Goal: Information Seeking & Learning: Understand process/instructions

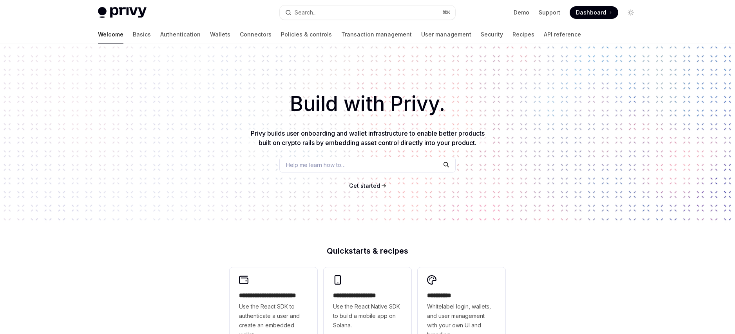
click at [595, 13] on span "Dashboard" at bounding box center [591, 13] width 30 height 8
click at [544, 37] on link "API reference" at bounding box center [562, 34] width 37 height 19
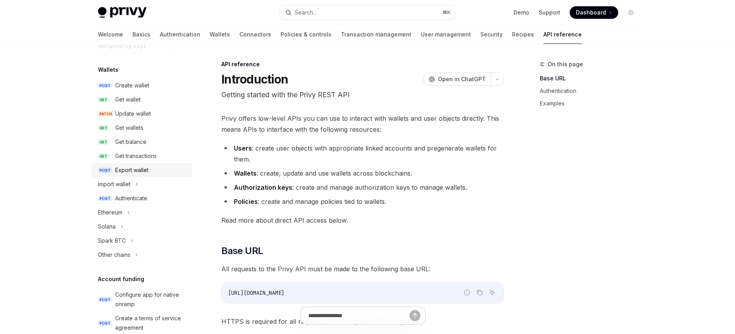
scroll to position [114, 0]
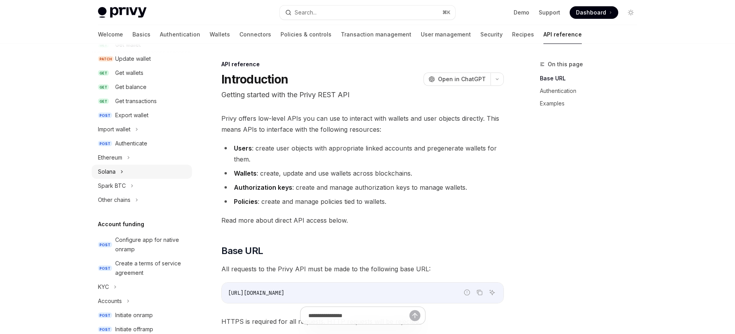
click at [142, 172] on div "Solana" at bounding box center [142, 172] width 100 height 14
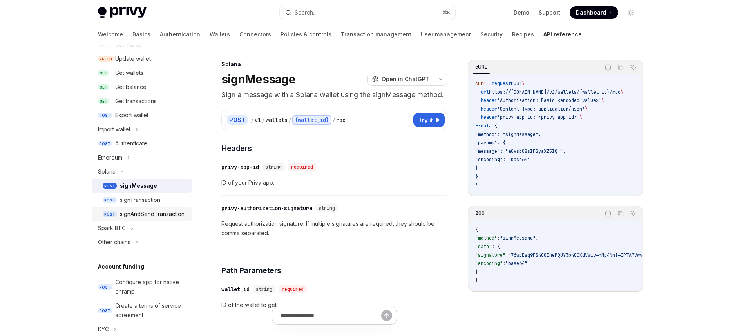
click at [162, 216] on div "signAndSendTransaction" at bounding box center [152, 213] width 65 height 9
type textarea "*"
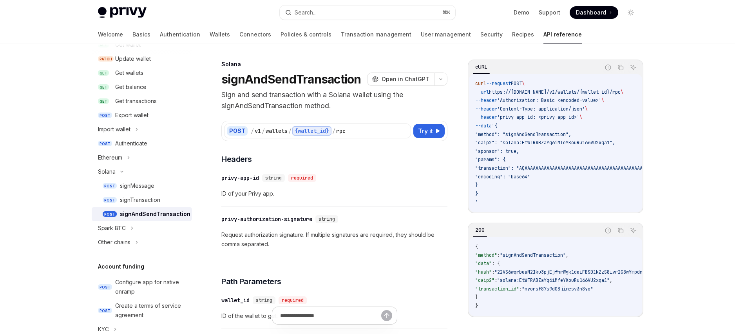
click at [519, 149] on span ""sponsor": true," at bounding box center [498, 151] width 44 height 6
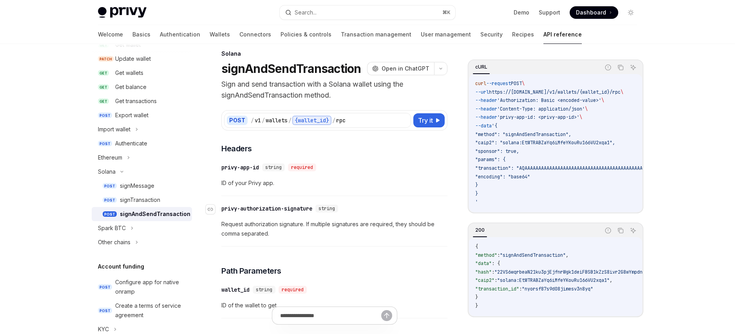
click at [228, 207] on div "privy-authorization-signature" at bounding box center [267, 209] width 91 height 8
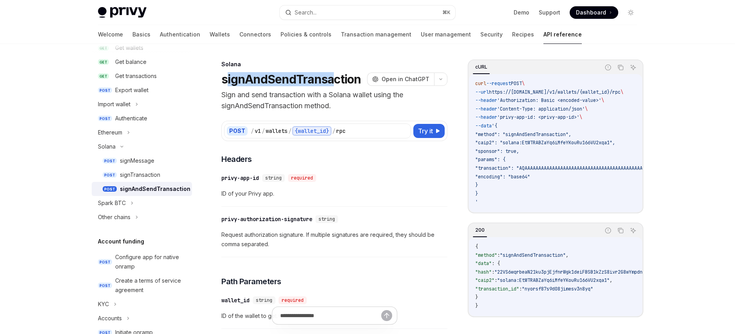
drag, startPoint x: 225, startPoint y: 78, endPoint x: 334, endPoint y: 81, distance: 109.4
click at [335, 80] on h1 "signAndSendTransaction" at bounding box center [292, 79] width 140 height 14
click at [495, 149] on span ""sponsor": true," at bounding box center [498, 151] width 44 height 6
click at [519, 149] on span ""sponsor": true," at bounding box center [498, 151] width 44 height 6
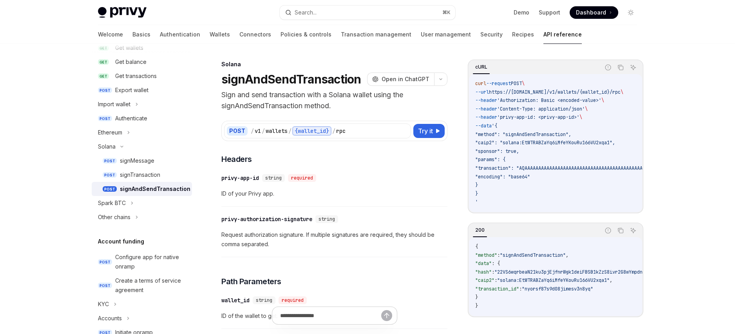
click at [519, 149] on span ""sponsor": true," at bounding box center [498, 151] width 44 height 6
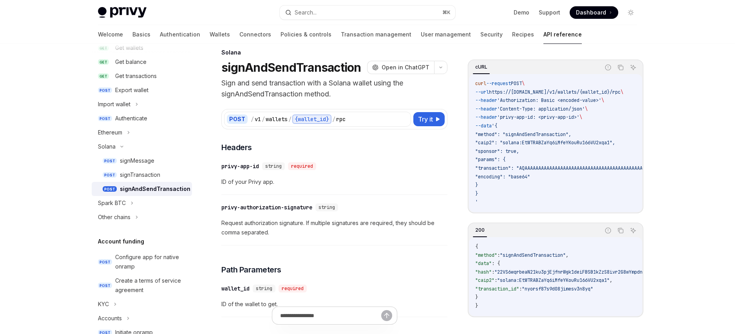
scroll to position [44, 0]
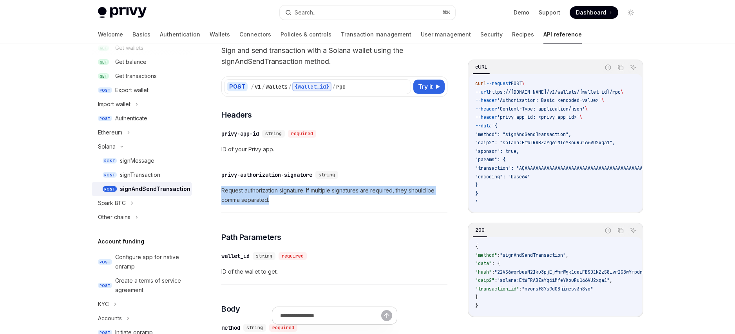
drag, startPoint x: 259, startPoint y: 196, endPoint x: 222, endPoint y: 191, distance: 37.2
click at [222, 191] on span "Request authorization signature. If multiple signatures are required, they shou…" at bounding box center [335, 195] width 226 height 19
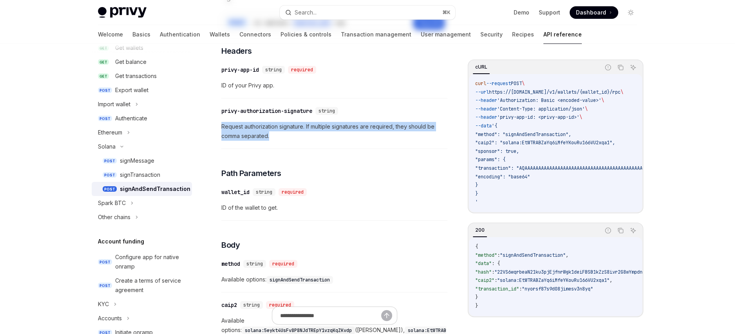
scroll to position [0, 0]
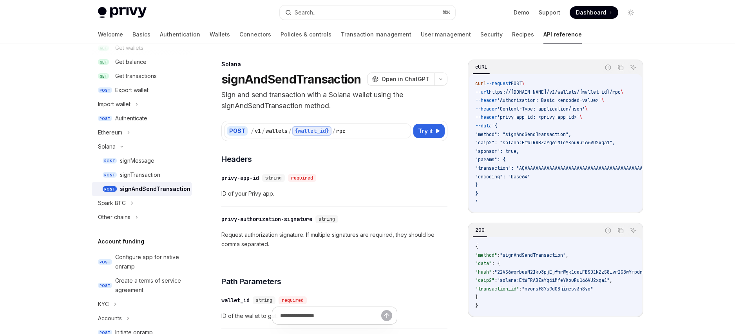
click at [410, 65] on div "Solana" at bounding box center [335, 64] width 226 height 8
click at [303, 83] on h1 "signAndSendTransaction" at bounding box center [292, 79] width 140 height 14
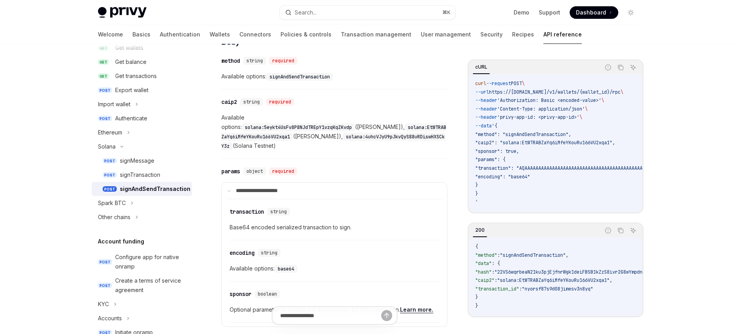
scroll to position [310, 0]
click at [231, 191] on icon at bounding box center [229, 193] width 4 height 4
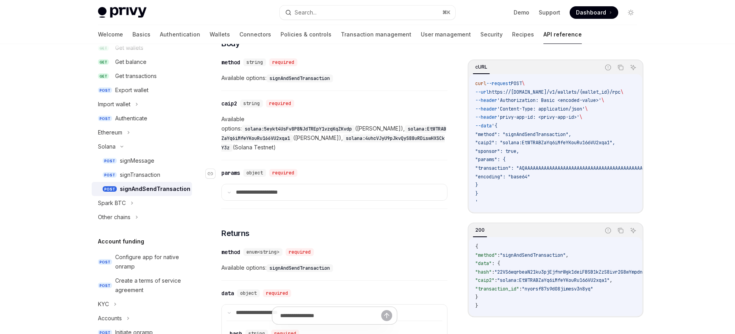
click at [249, 170] on span "object" at bounding box center [255, 173] width 16 height 6
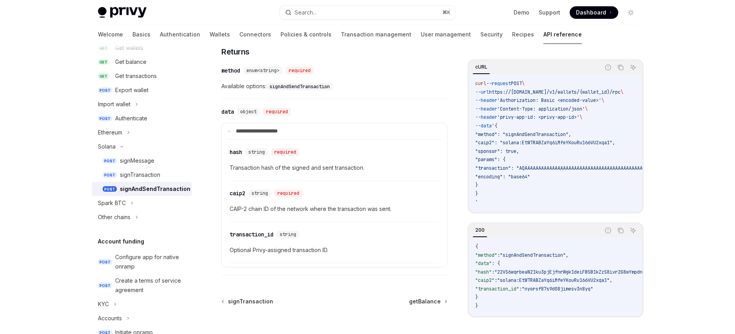
scroll to position [550, 0]
